Goal: Check status: Check status

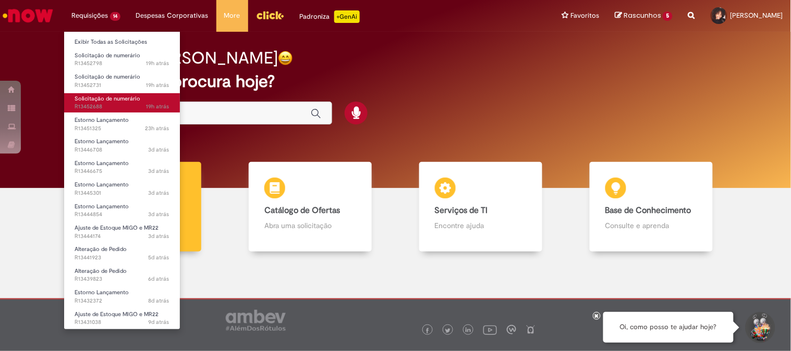
click at [122, 111] on span "19h atrás 19 horas atrás R13452688" at bounding box center [122, 107] width 95 height 8
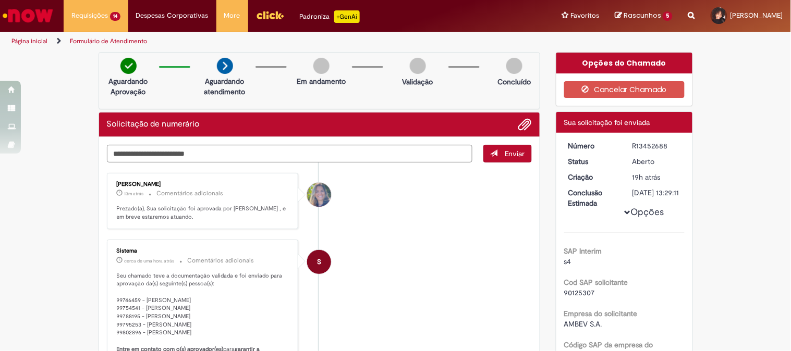
drag, startPoint x: 669, startPoint y: 148, endPoint x: 659, endPoint y: 153, distance: 10.7
click at [633, 141] on div "R13452688" at bounding box center [656, 146] width 48 height 10
drag, startPoint x: 636, startPoint y: 146, endPoint x: 668, endPoint y: 146, distance: 31.8
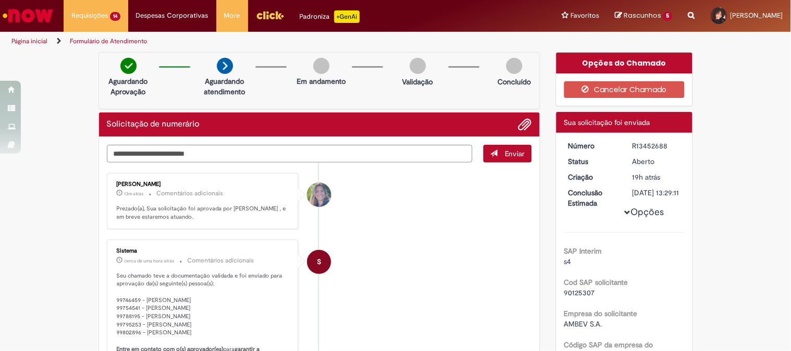
click at [668, 146] on dd "R13452688" at bounding box center [656, 146] width 64 height 10
copy div "R13452688"
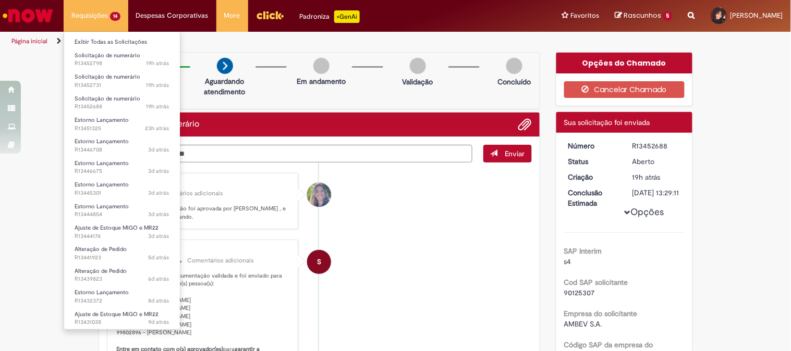
scroll to position [23, 0]
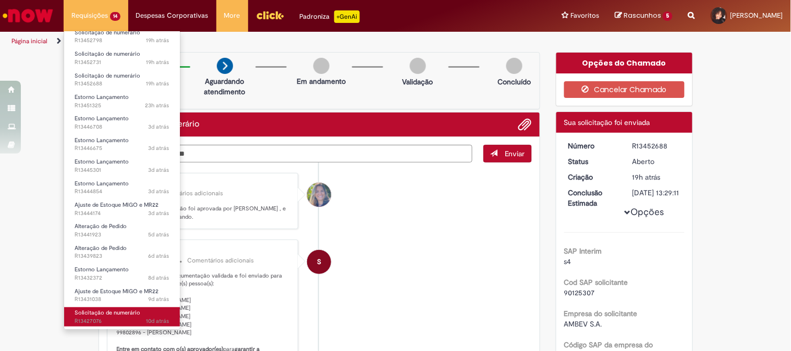
click at [133, 309] on span "Solicitação de numerário" at bounding box center [108, 313] width 66 height 8
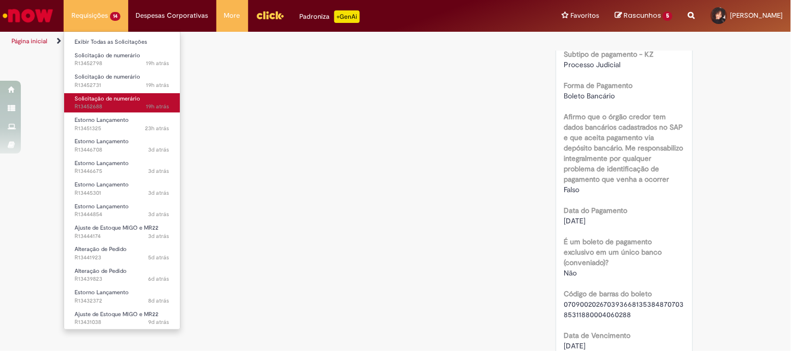
click at [108, 106] on span "19h atrás 19 horas atrás R13452688" at bounding box center [122, 107] width 95 height 8
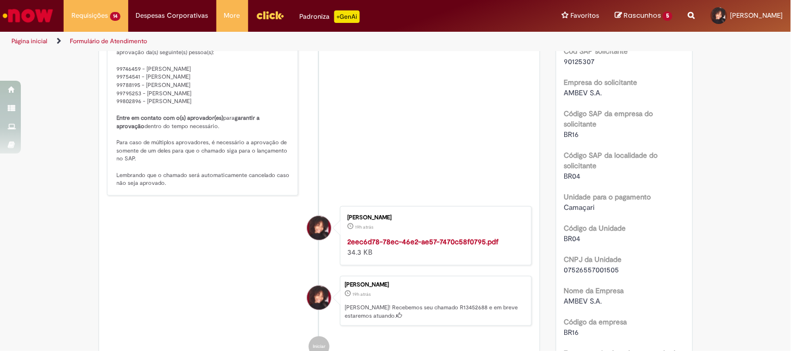
scroll to position [58, 0]
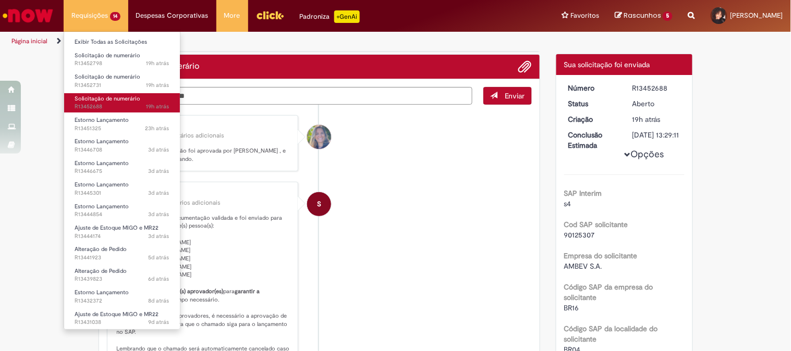
click at [122, 107] on span "19h atrás 19 horas atrás R13452688" at bounding box center [122, 107] width 95 height 8
click at [123, 106] on span "19h atrás 19 horas atrás R13452688" at bounding box center [122, 107] width 95 height 8
click at [121, 102] on span "Solicitação de numerário" at bounding box center [108, 99] width 66 height 8
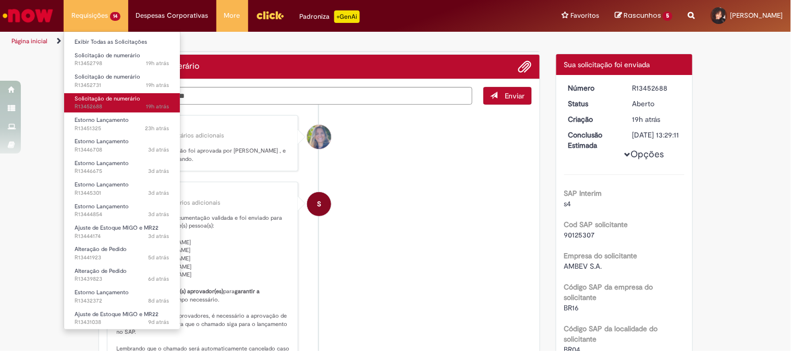
click at [121, 102] on span "Solicitação de numerário" at bounding box center [108, 99] width 66 height 8
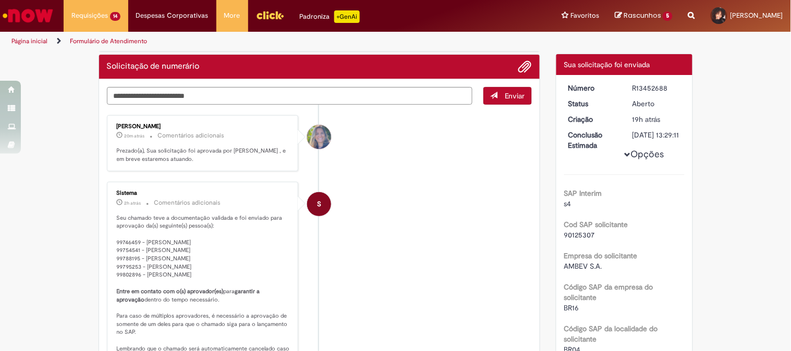
drag, startPoint x: 668, startPoint y: 89, endPoint x: 662, endPoint y: 89, distance: 5.7
click at [667, 89] on div "R13452688" at bounding box center [656, 88] width 48 height 10
drag, startPoint x: 624, startPoint y: 83, endPoint x: 665, endPoint y: 82, distance: 41.2
click at [665, 83] on dd "R13452688" at bounding box center [656, 88] width 64 height 10
copy div "R13452688"
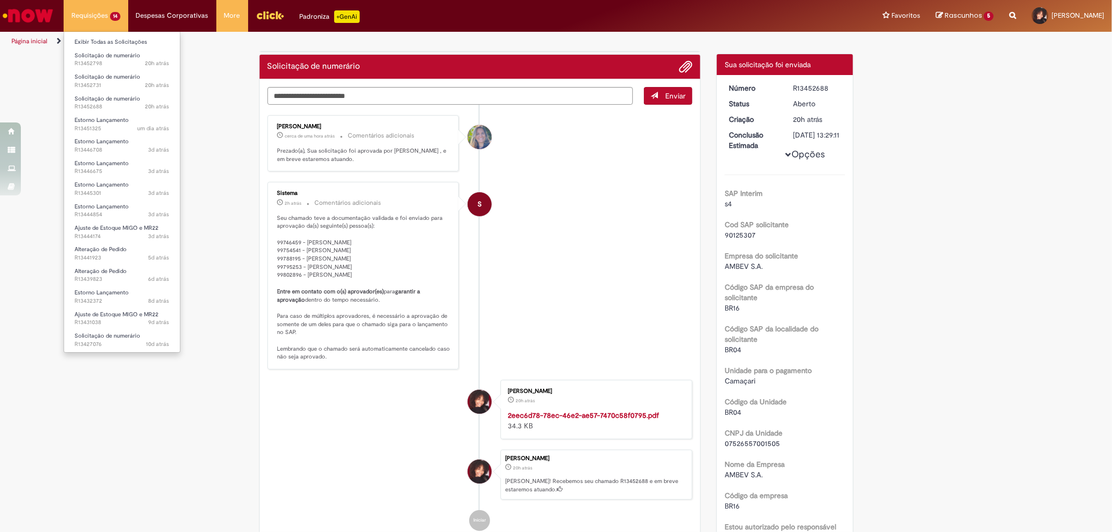
scroll to position [0, 0]
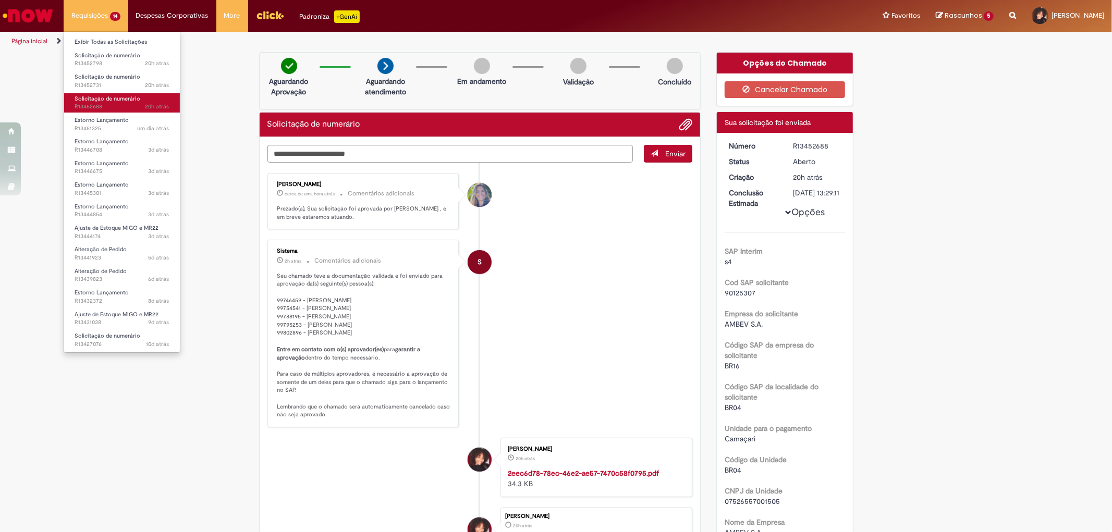
click at [117, 110] on span "20h atrás 20 horas atrás R13452688" at bounding box center [122, 107] width 95 height 8
click at [117, 102] on link "Solicitação de numerário 20h atrás 20 horas atrás R13452688" at bounding box center [122, 102] width 116 height 19
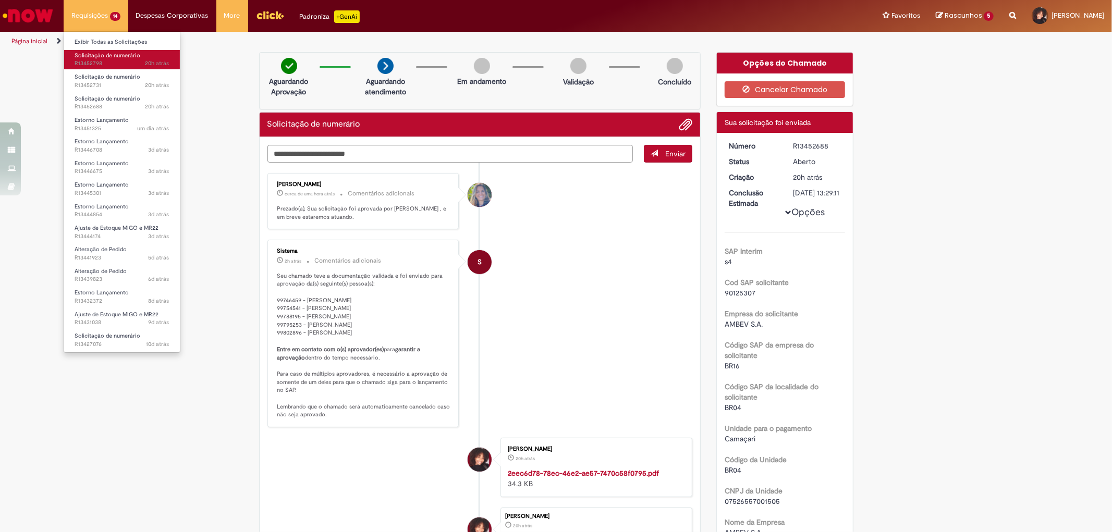
click at [126, 58] on span "Solicitação de numerário" at bounding box center [108, 56] width 66 height 8
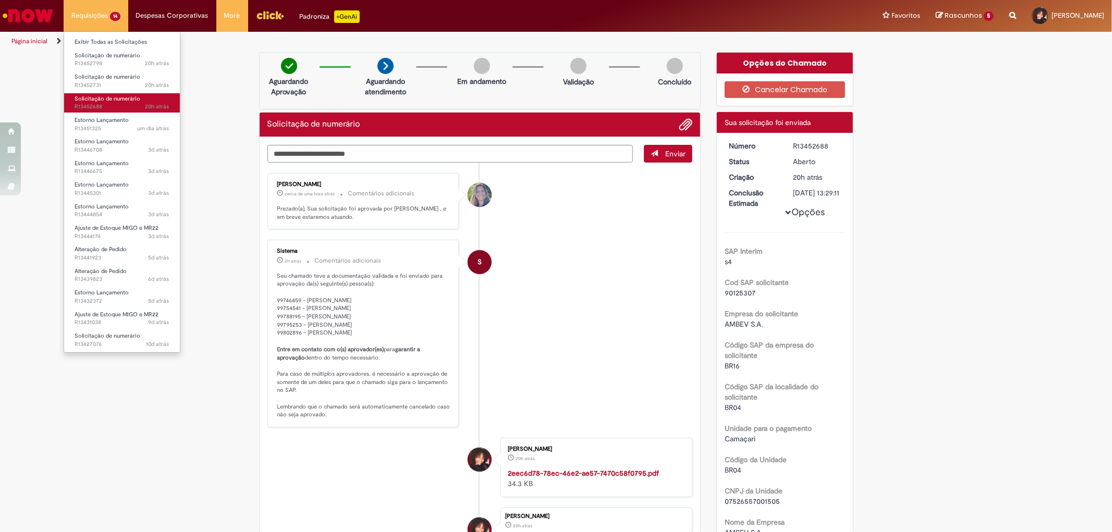
click at [122, 102] on span "Solicitação de numerário" at bounding box center [108, 99] width 66 height 8
click at [123, 101] on span "Solicitação de numerário" at bounding box center [108, 99] width 66 height 8
click at [118, 113] on li "Estorno Lançamento um dia atrás um dia atrás R13451325" at bounding box center [122, 123] width 116 height 21
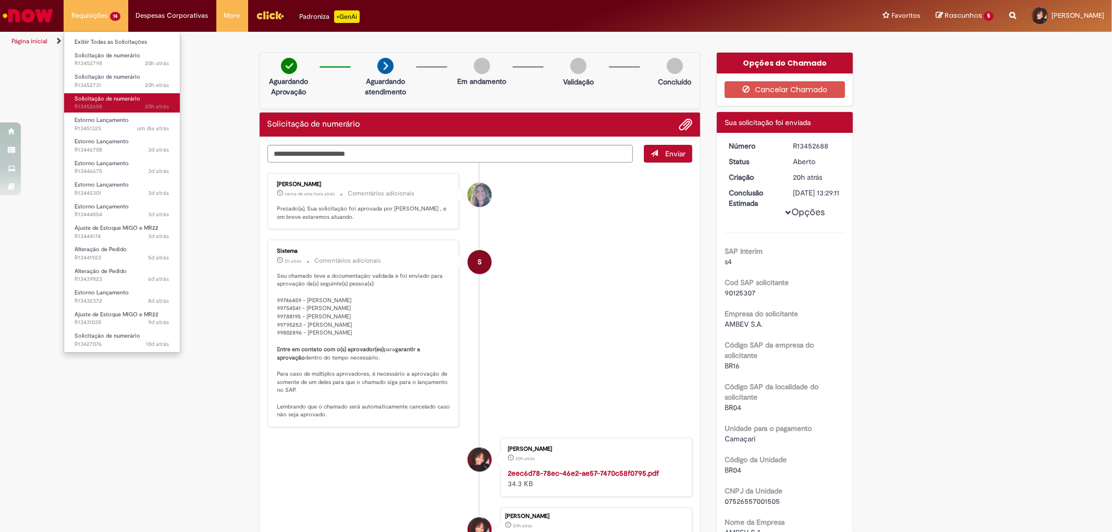
click at [123, 101] on span "Solicitação de numerário" at bounding box center [108, 99] width 66 height 8
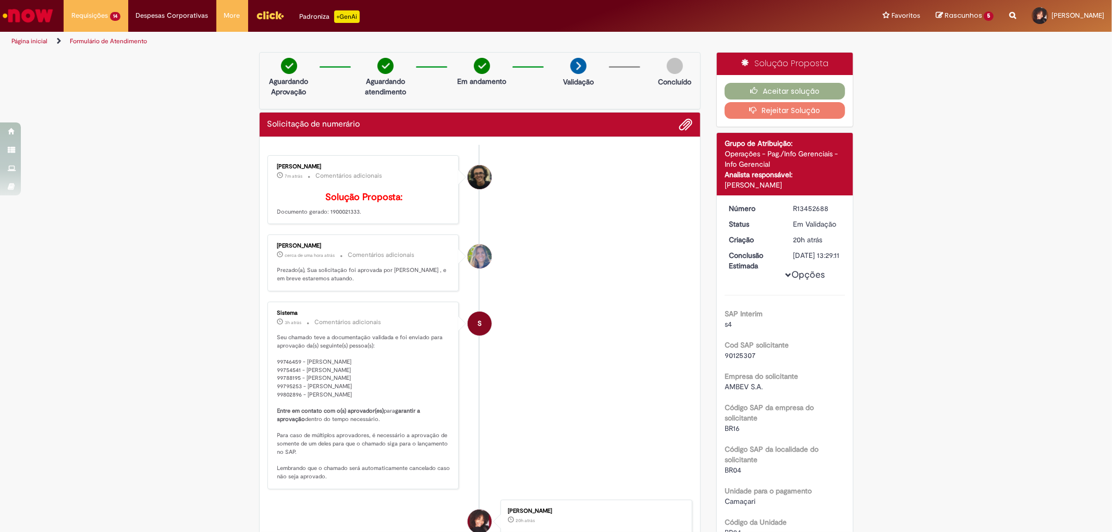
drag, startPoint x: 323, startPoint y: 230, endPoint x: 353, endPoint y: 226, distance: 30.0
click at [353, 216] on p "Solução Proposta: Documento gerado: 1900021333." at bounding box center [364, 204] width 174 height 24
click at [749, 84] on button "Aceitar solução" at bounding box center [785, 91] width 120 height 17
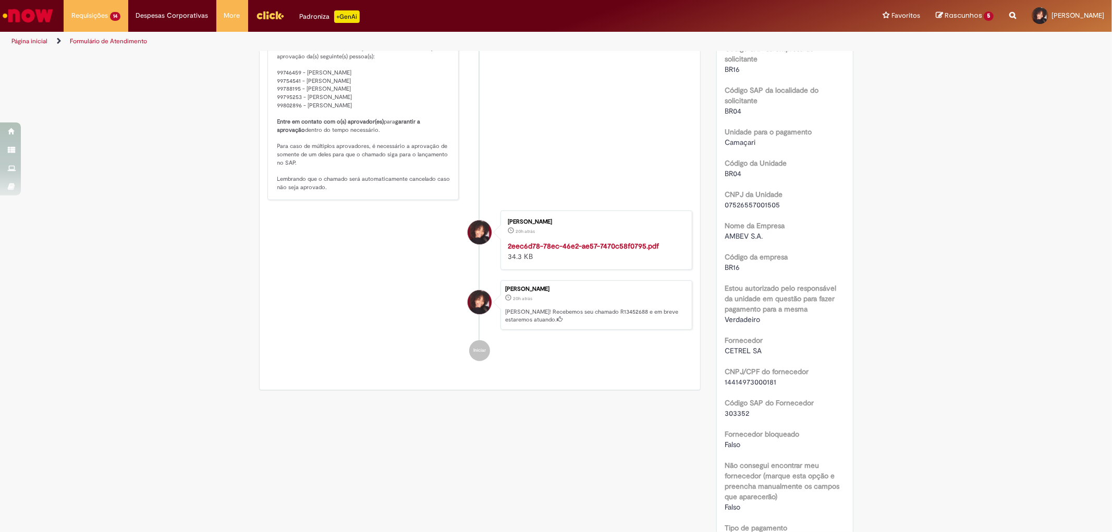
scroll to position [58, 0]
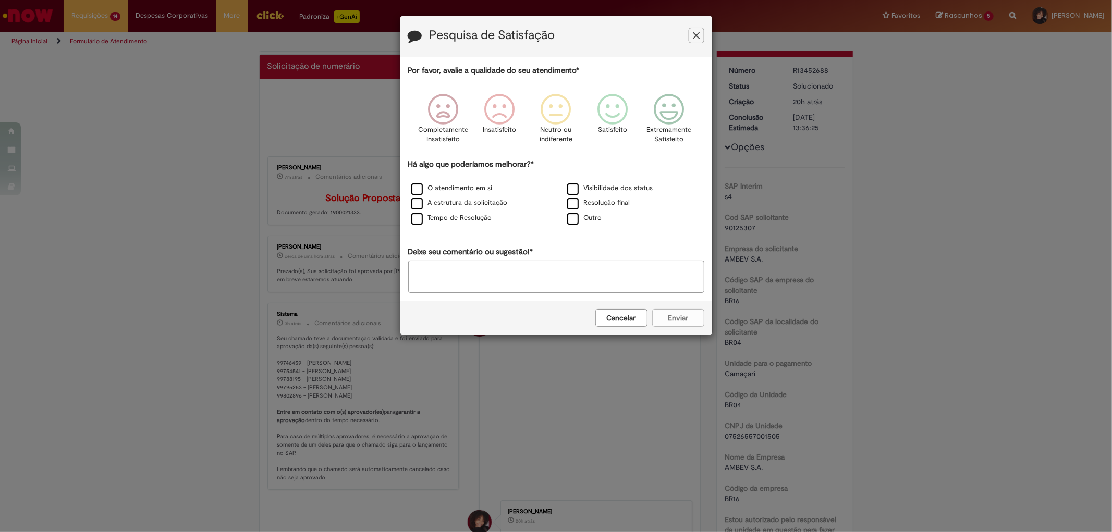
click at [358, 171] on div "Pesquisa de Satisfação Por favor, avalie a qualidade do seu atendimento* Comple…" at bounding box center [556, 266] width 1112 height 532
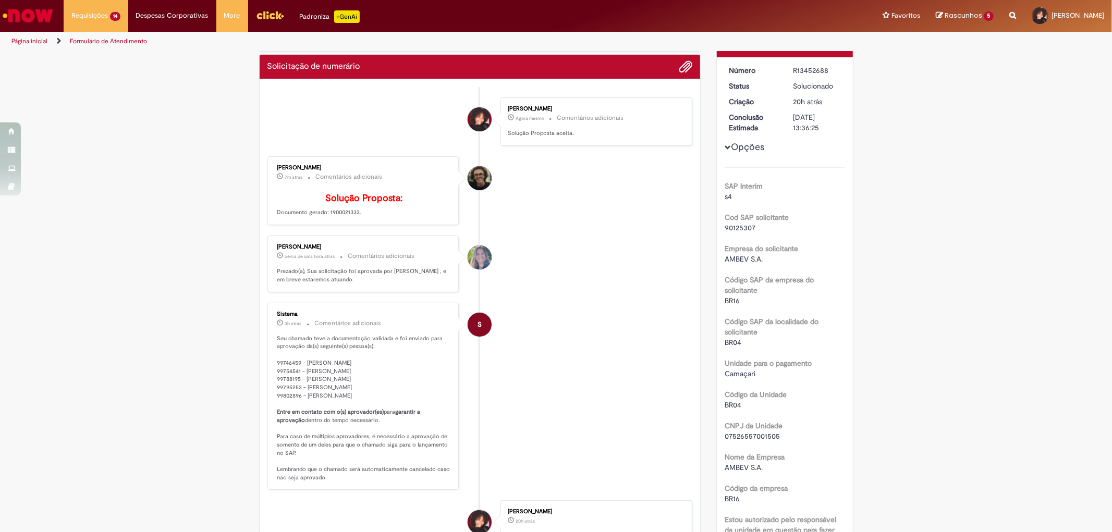
scroll to position [0, 0]
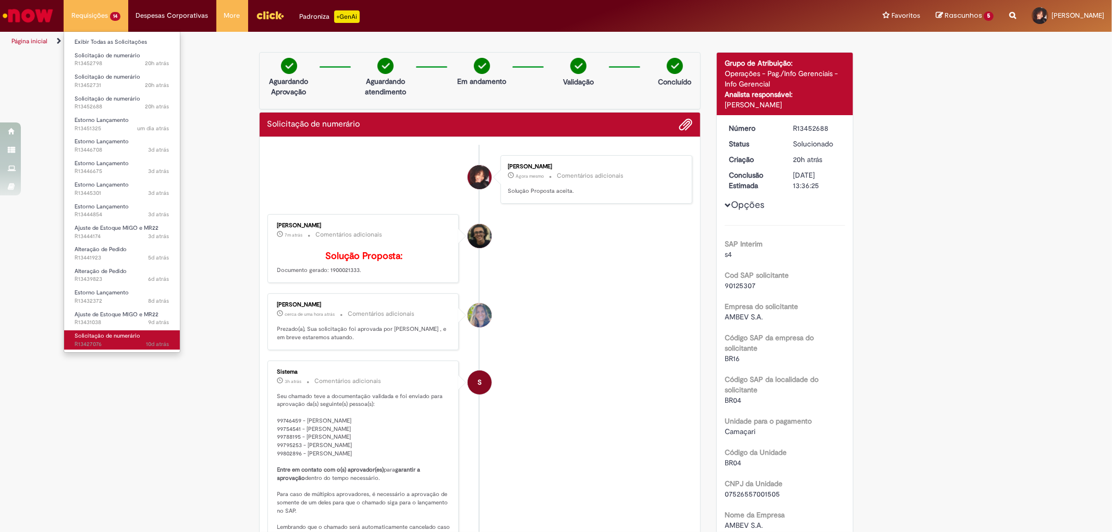
click at [142, 338] on link "Solicitação de numerário 10d atrás 10 dias atrás R13427076" at bounding box center [122, 339] width 116 height 19
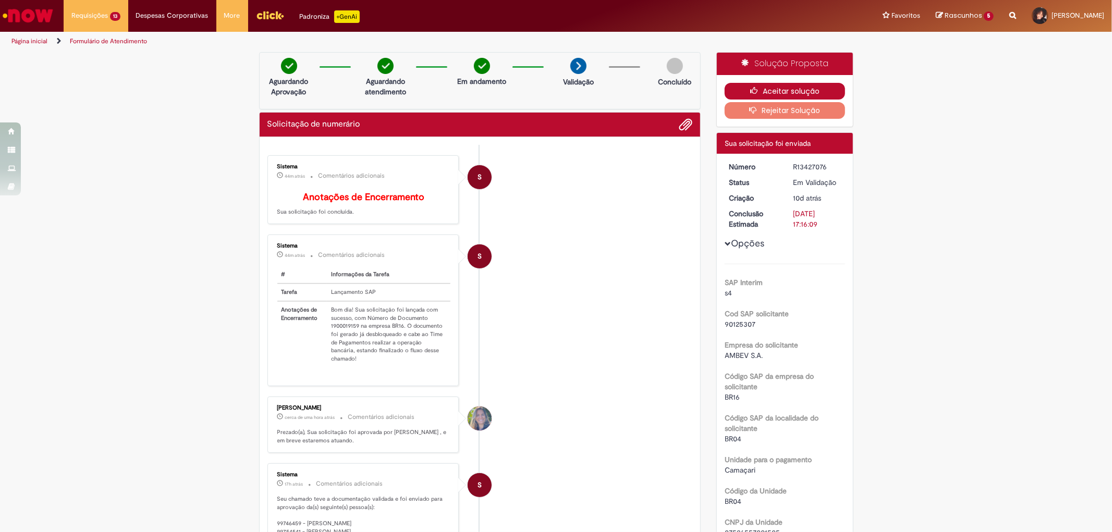
click at [758, 86] on button "Aceitar solução" at bounding box center [785, 91] width 120 height 17
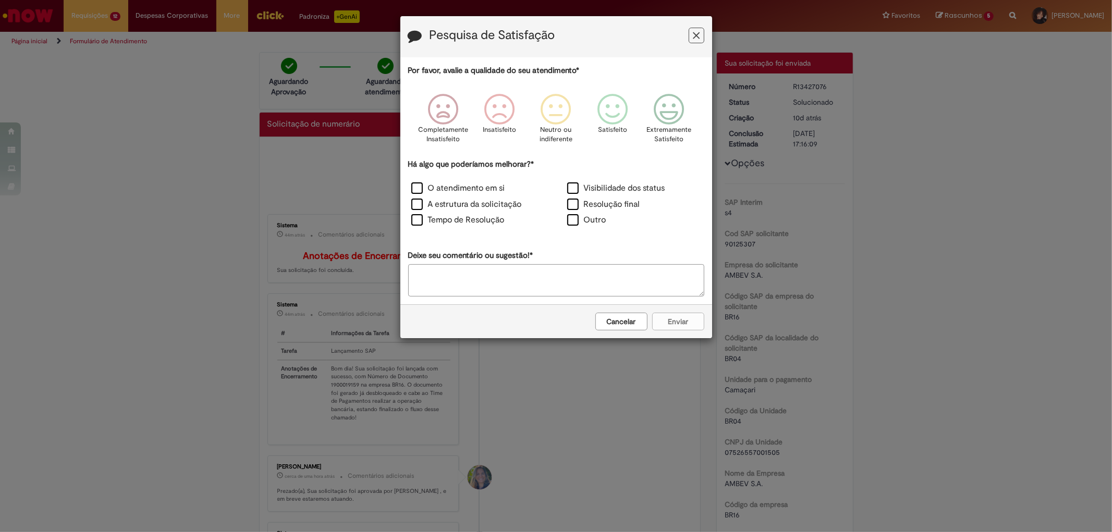
click at [699, 39] on button "Feedback" at bounding box center [697, 36] width 16 height 16
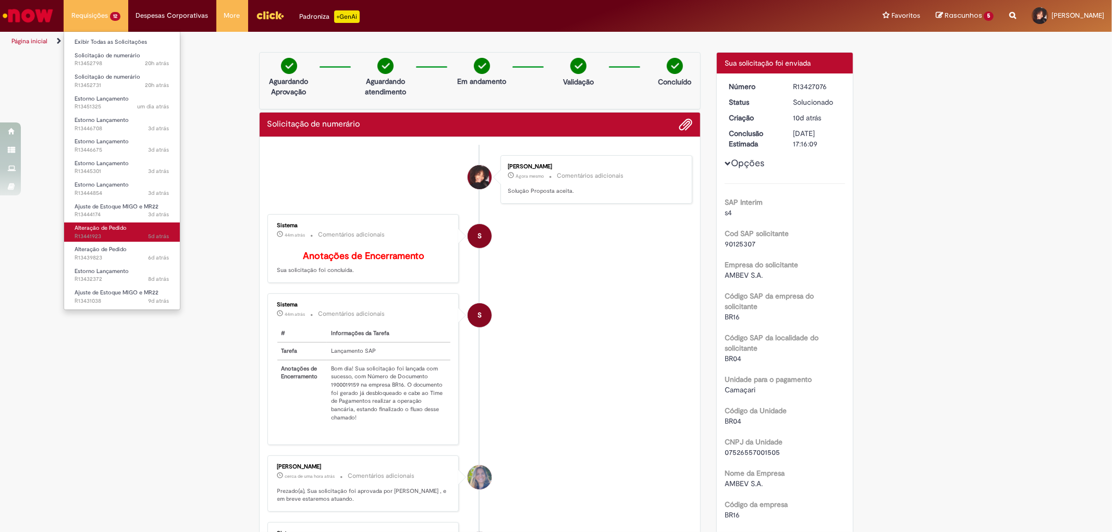
click at [120, 231] on link "Alteração de Pedido 5d atrás 5 dias atrás R13441923" at bounding box center [122, 232] width 116 height 19
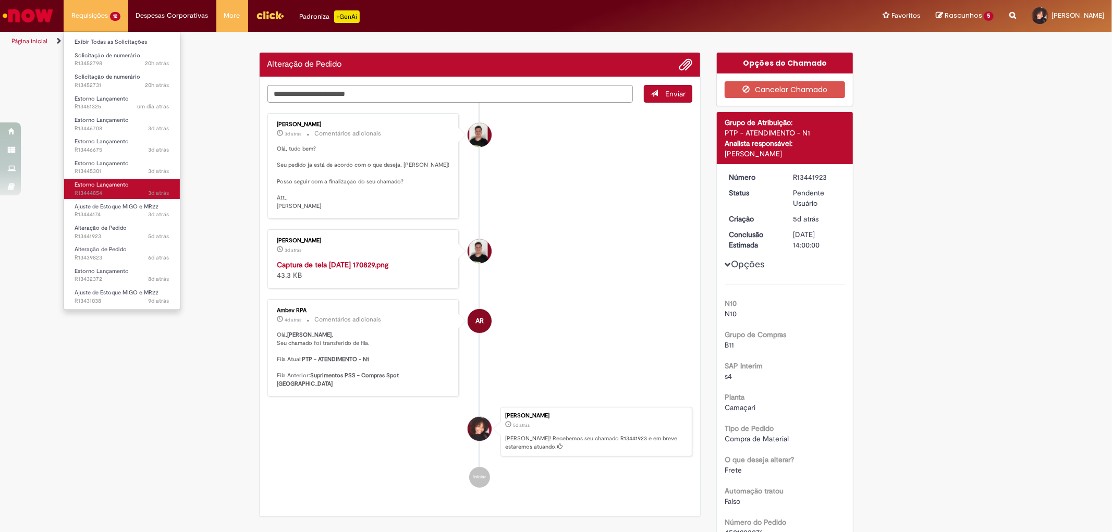
click at [139, 188] on link "Estorno Lançamento 3d atrás 3 dias atrás R13444854" at bounding box center [122, 188] width 116 height 19
